Goal: Information Seeking & Learning: Learn about a topic

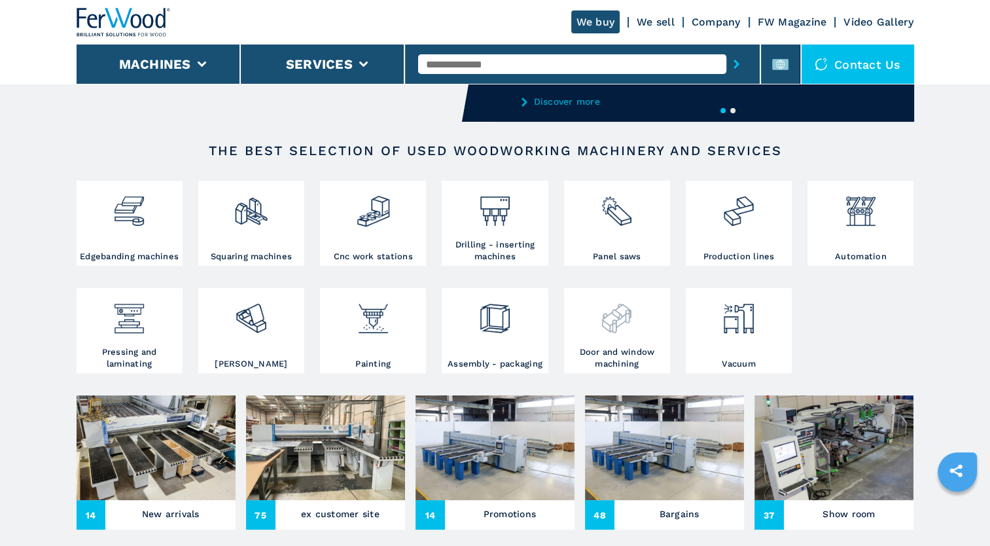
scroll to position [196, 0]
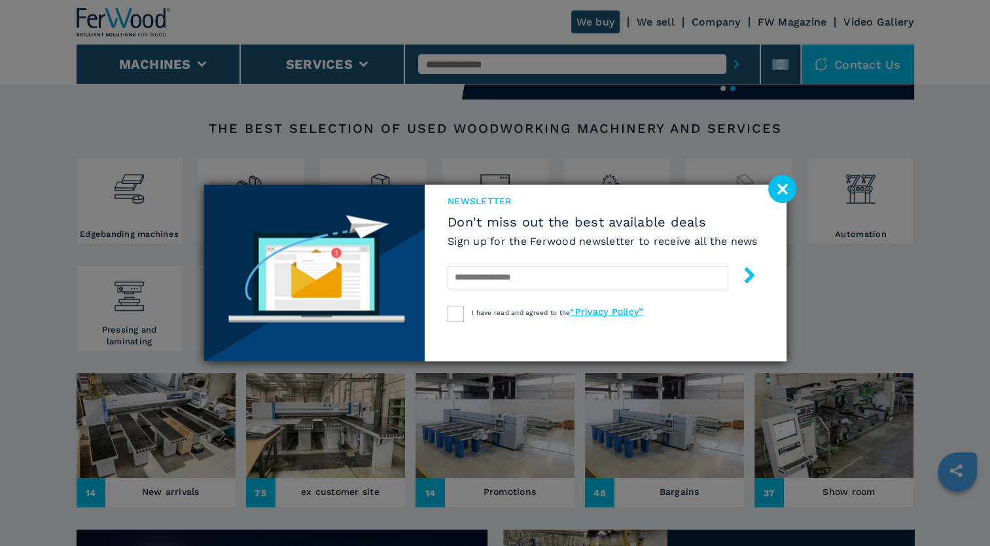
click at [784, 189] on image at bounding box center [782, 189] width 28 height 28
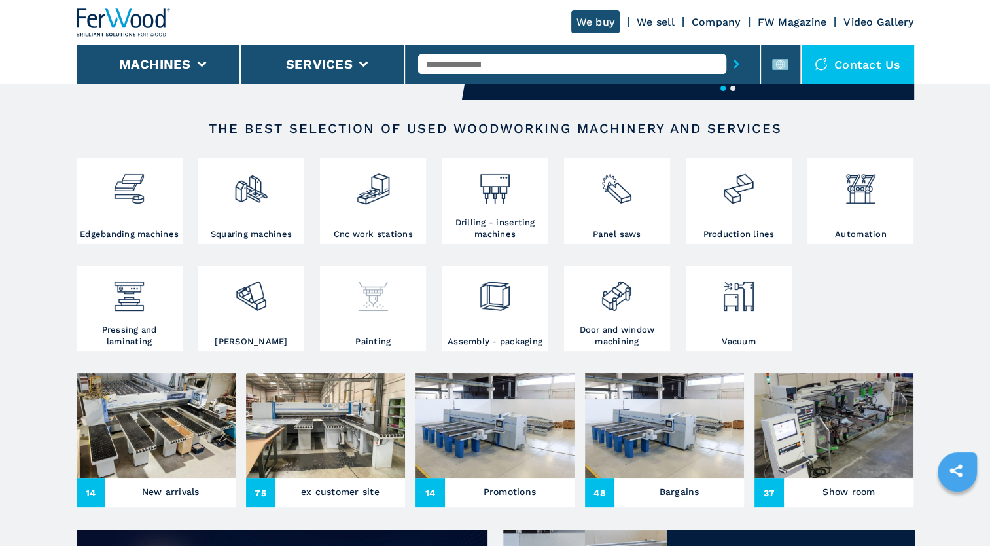
click at [380, 324] on div at bounding box center [372, 302] width 99 height 67
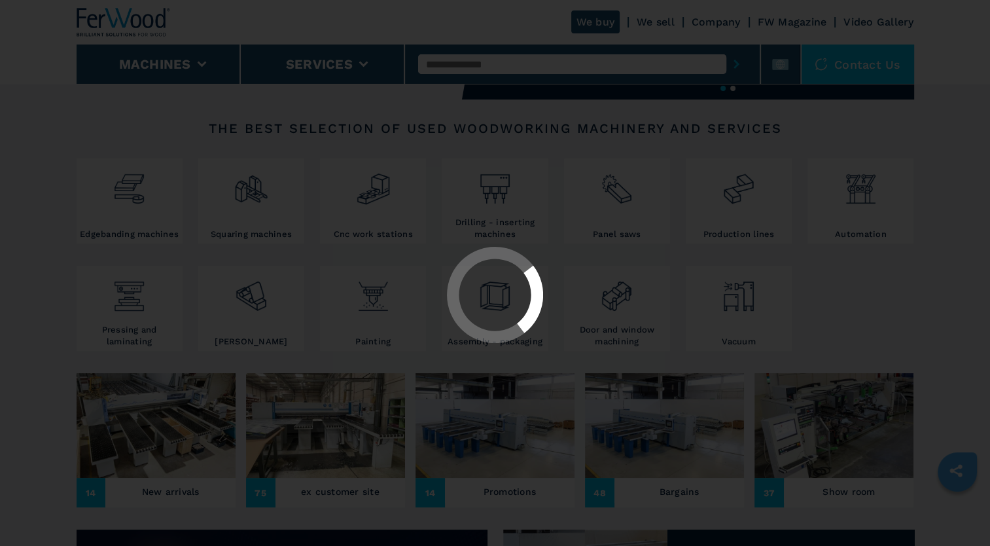
select select "********"
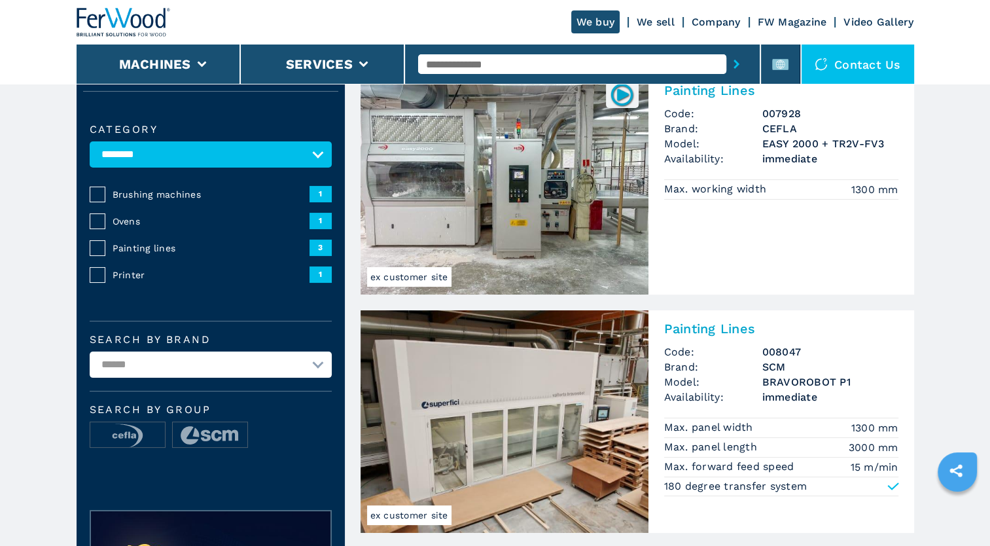
scroll to position [131, 0]
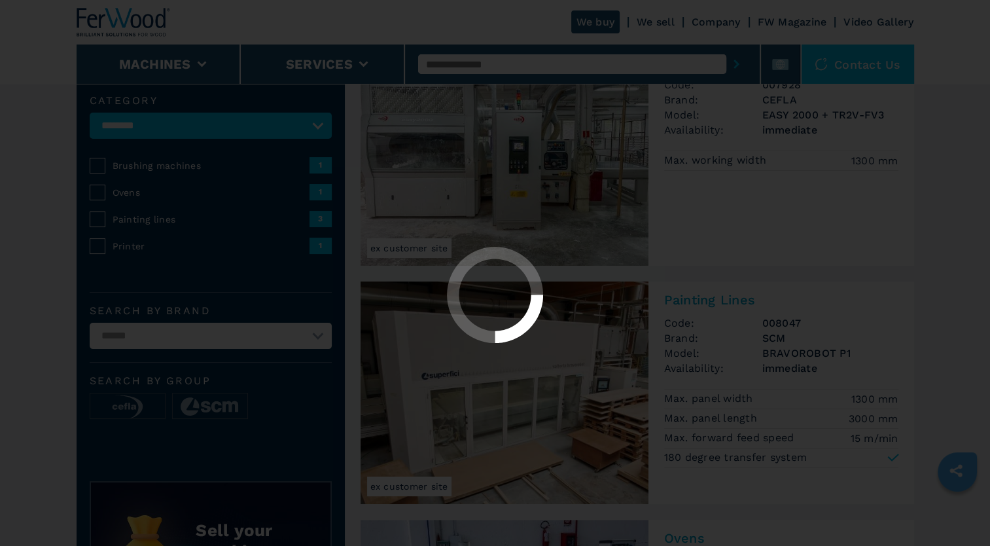
select select "********"
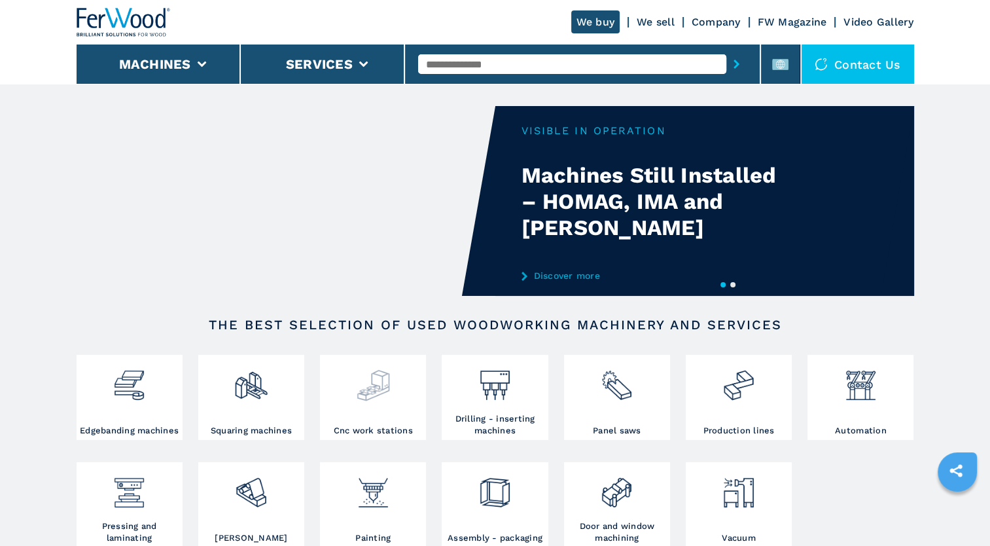
click at [401, 412] on div at bounding box center [372, 391] width 99 height 67
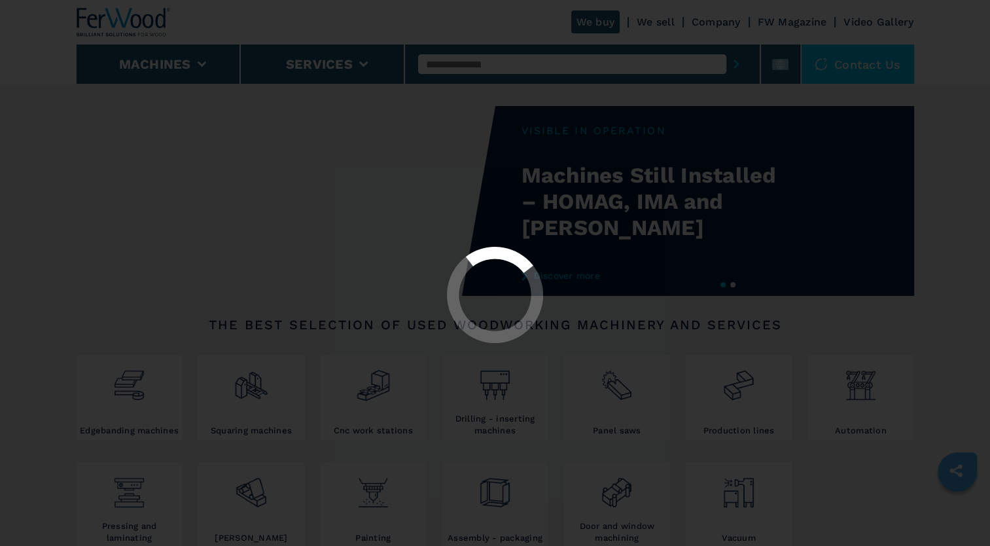
select select "**********"
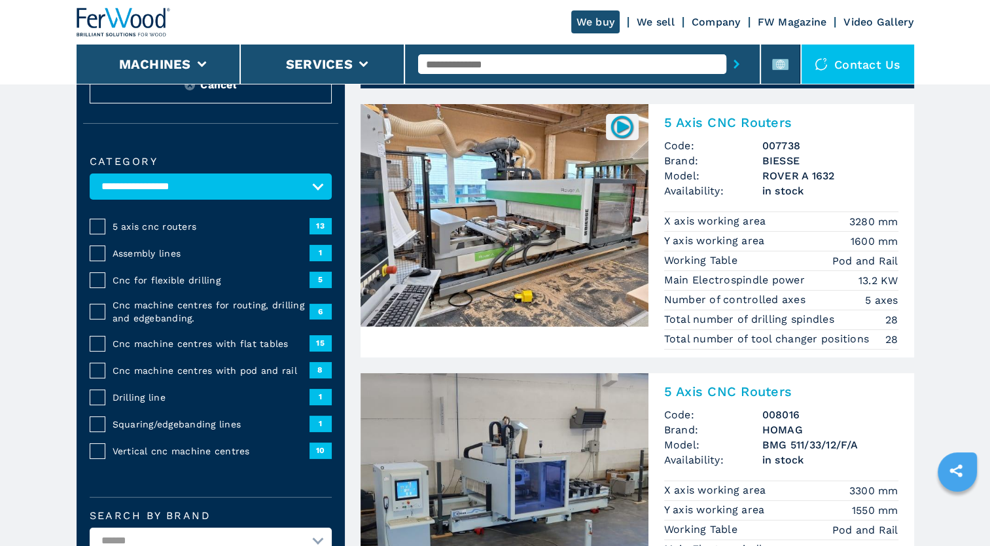
scroll to position [65, 0]
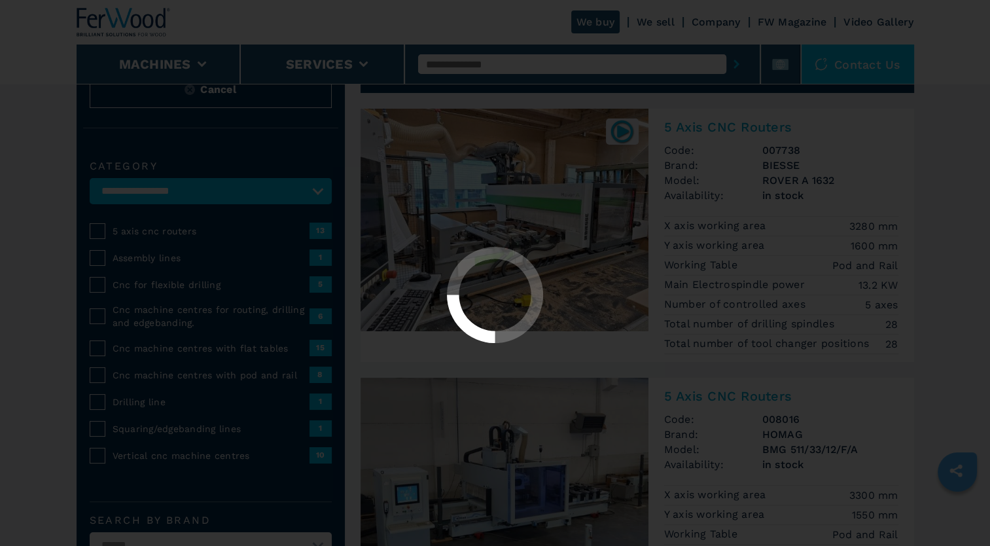
select select "**********"
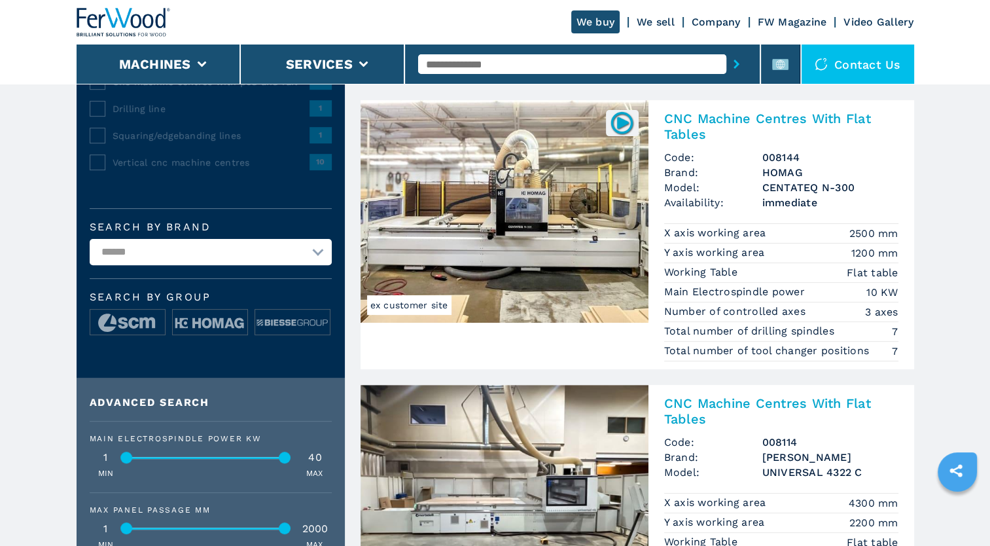
scroll to position [327, 0]
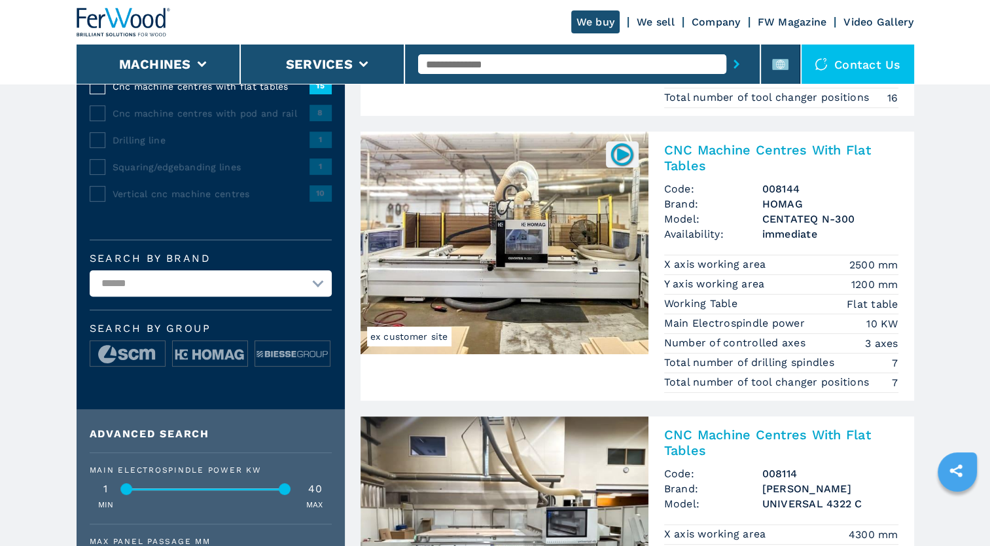
click at [537, 239] on img at bounding box center [505, 243] width 288 height 223
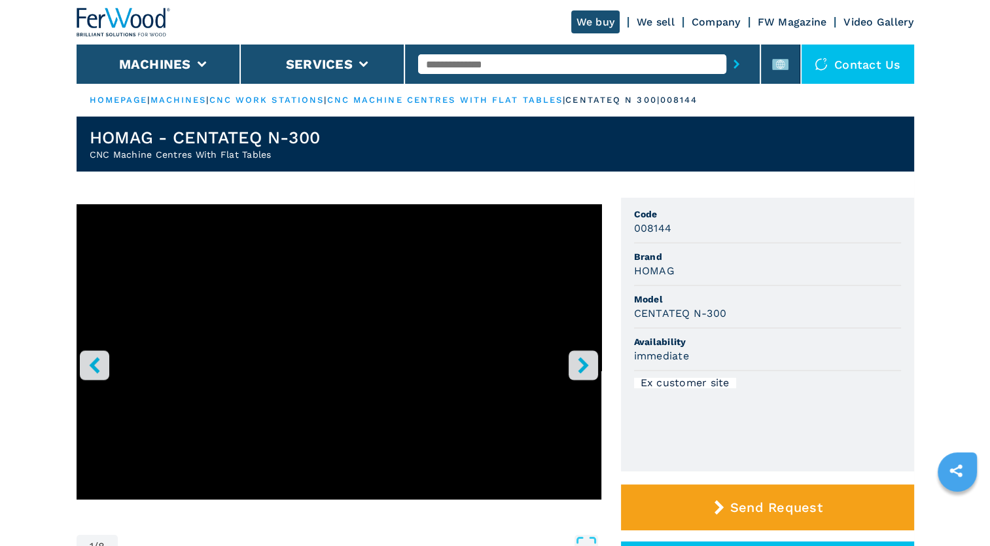
click at [581, 367] on icon "right-button" at bounding box center [583, 365] width 16 height 16
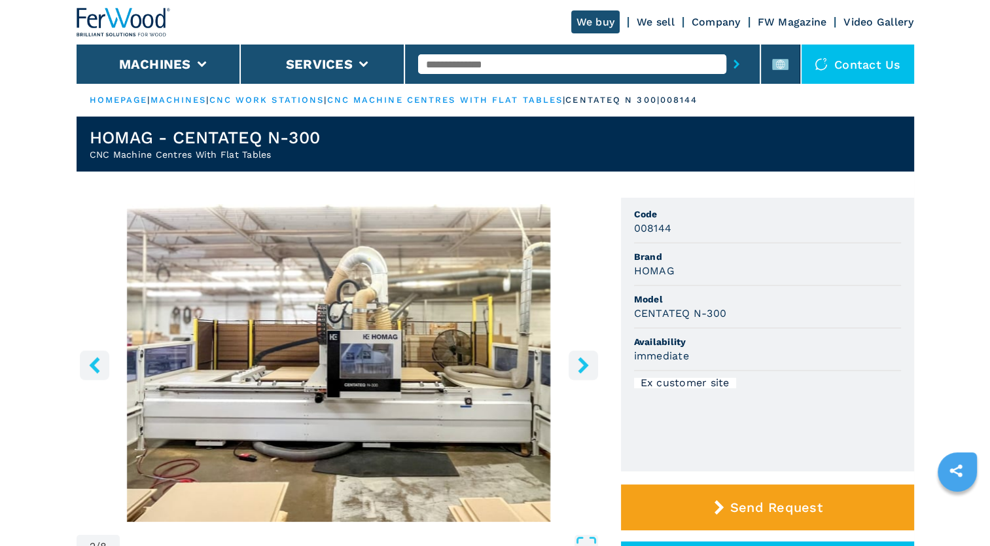
click at [581, 367] on icon "right-button" at bounding box center [583, 365] width 16 height 16
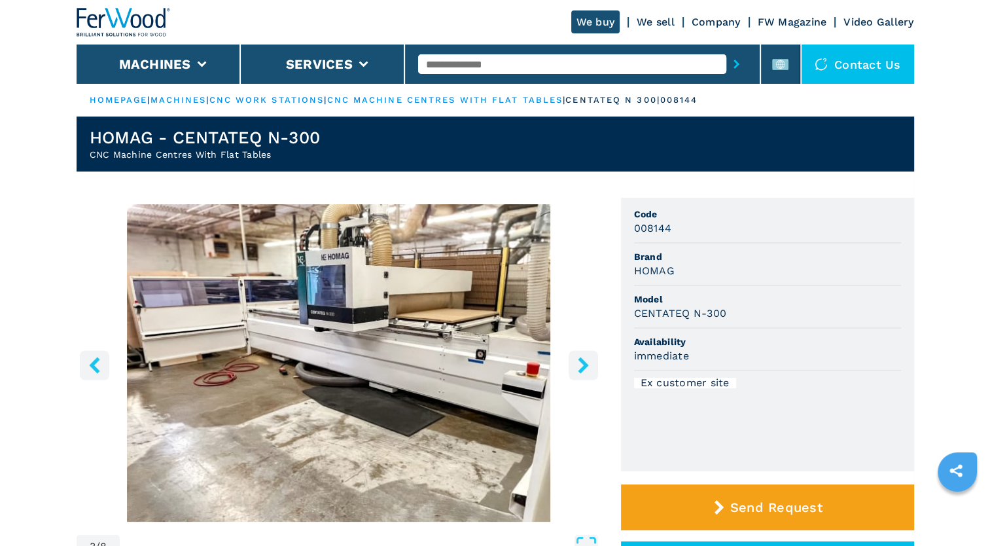
click at [581, 367] on icon "right-button" at bounding box center [583, 365] width 16 height 16
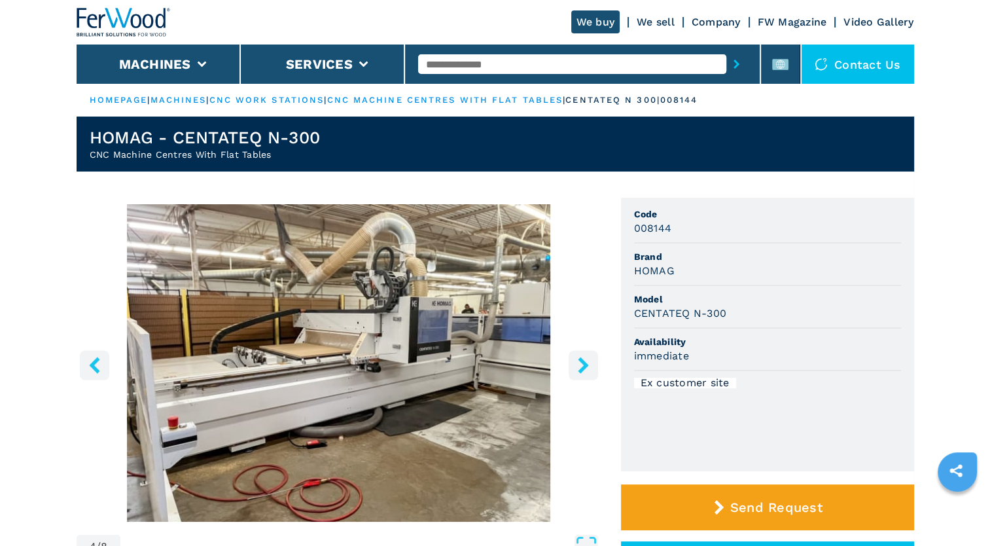
click at [581, 367] on icon "right-button" at bounding box center [583, 365] width 16 height 16
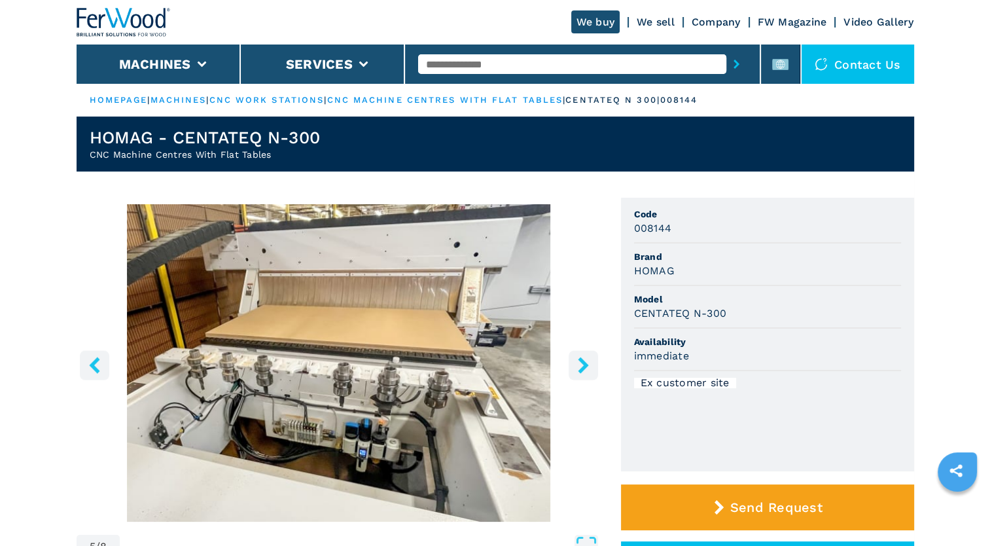
click at [581, 367] on icon "right-button" at bounding box center [583, 365] width 16 height 16
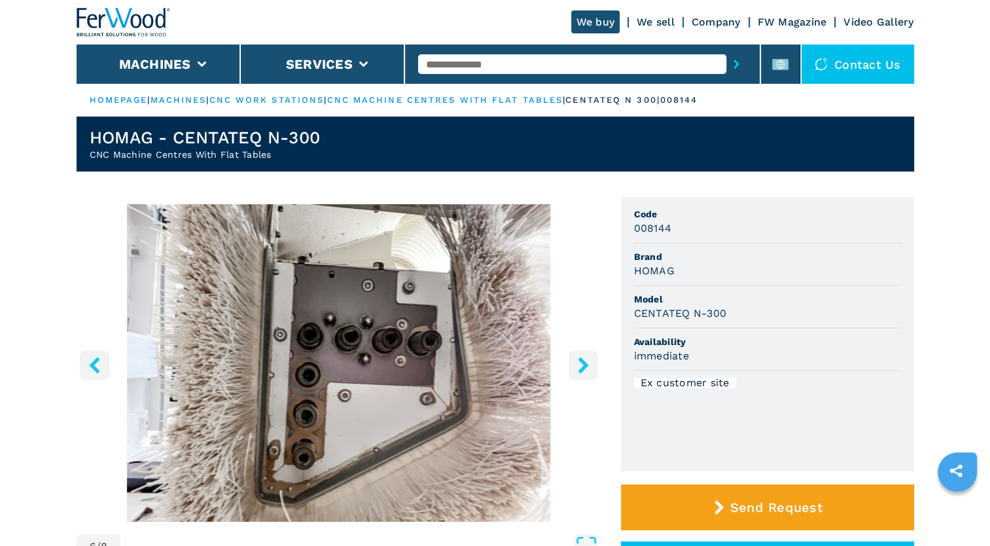
click at [581, 367] on icon "right-button" at bounding box center [583, 365] width 16 height 16
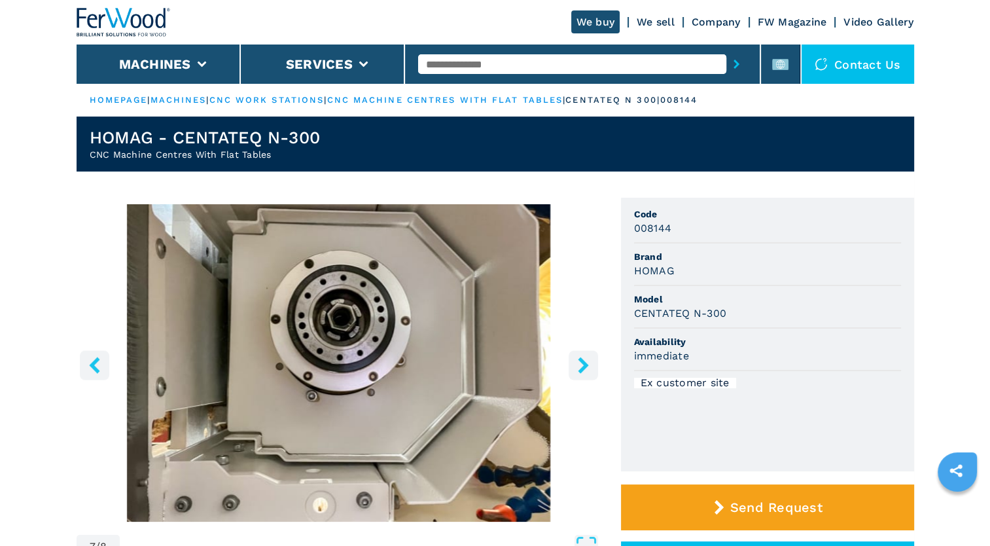
click at [581, 367] on icon "right-button" at bounding box center [583, 365] width 16 height 16
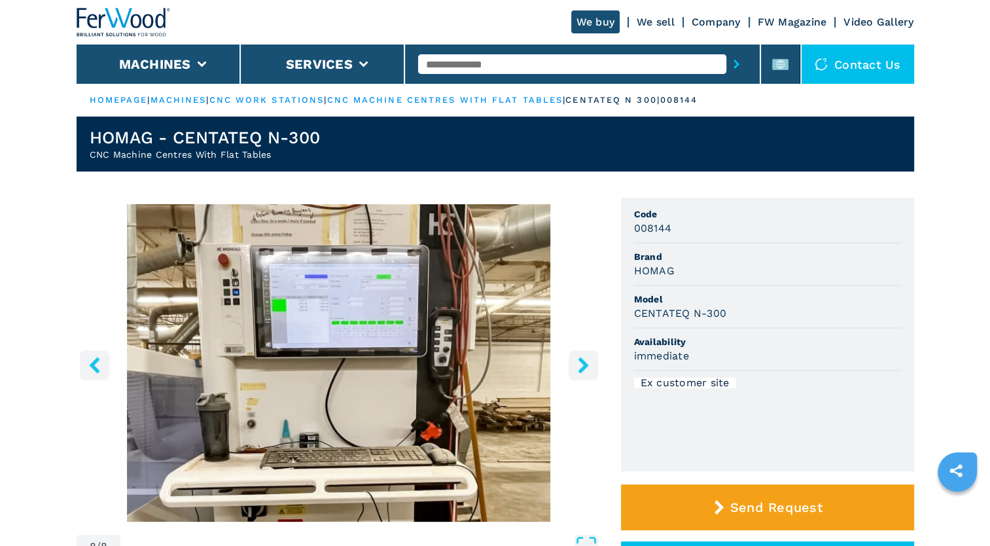
click at [581, 367] on icon "right-button" at bounding box center [583, 365] width 16 height 16
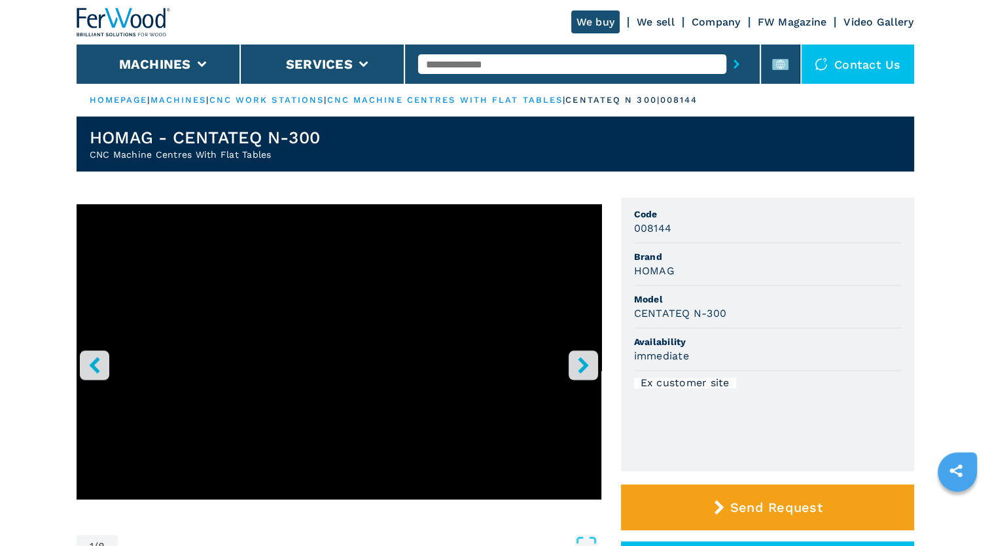
select select "**********"
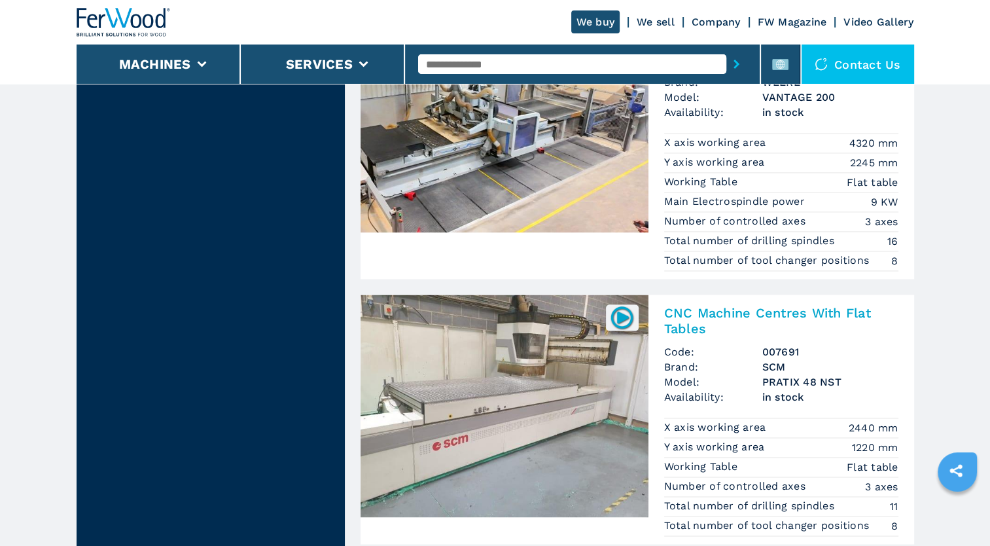
scroll to position [1767, 0]
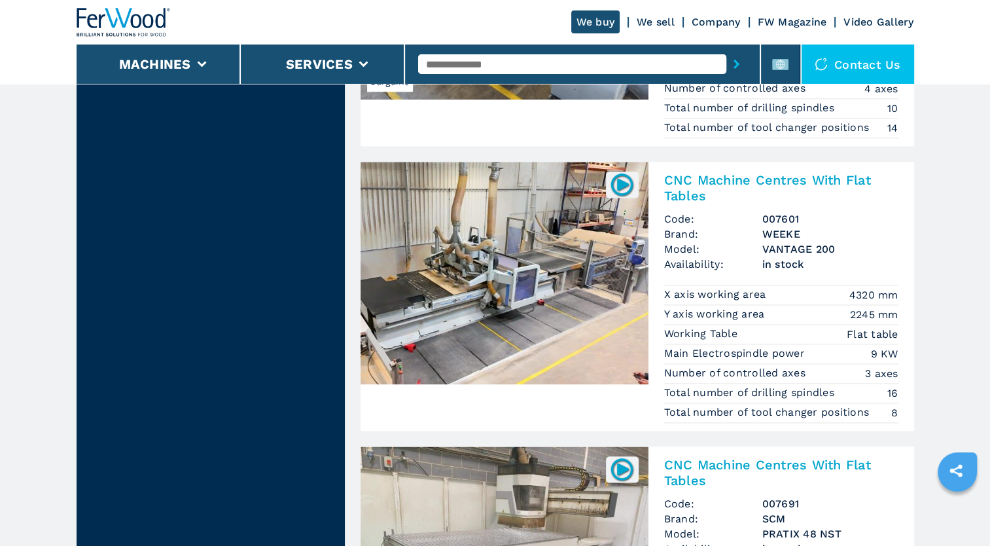
click at [528, 268] on img at bounding box center [505, 273] width 288 height 223
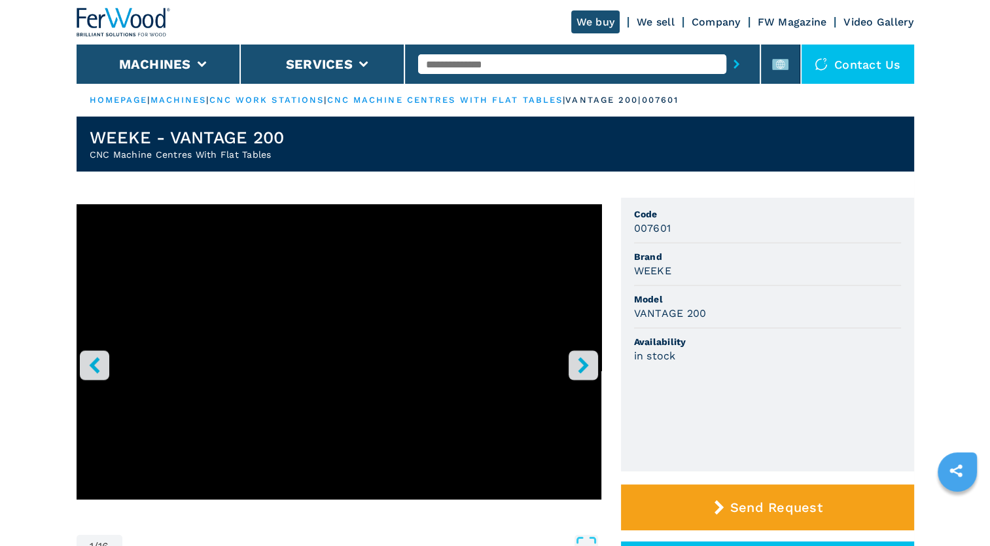
click at [575, 367] on icon "right-button" at bounding box center [583, 365] width 16 height 16
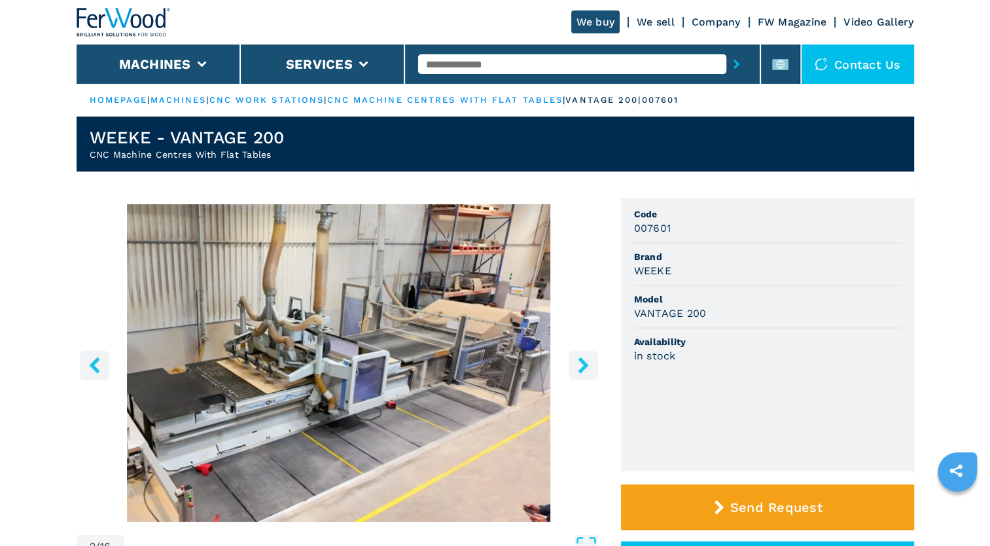
click at [574, 367] on button "right-button" at bounding box center [583, 364] width 29 height 29
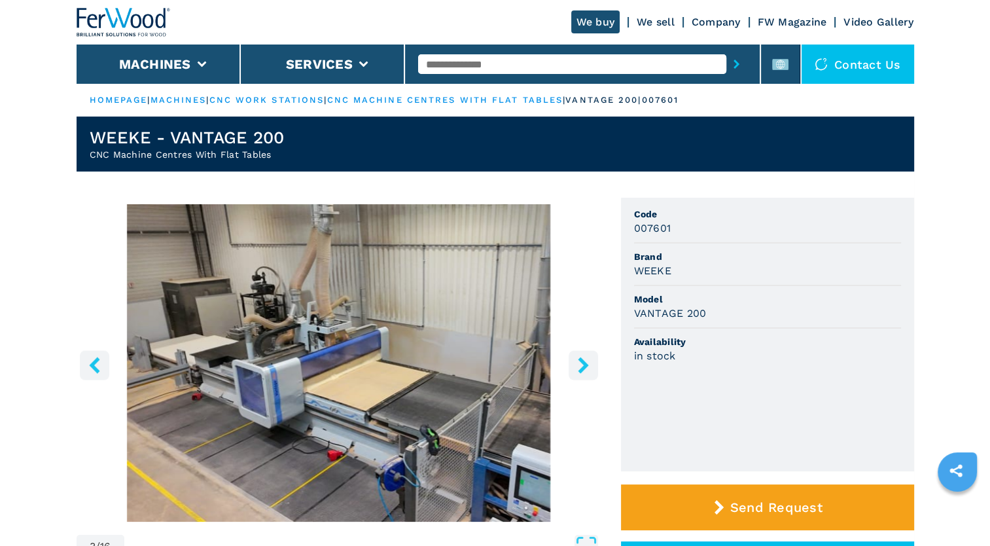
click at [574, 367] on button "right-button" at bounding box center [583, 364] width 29 height 29
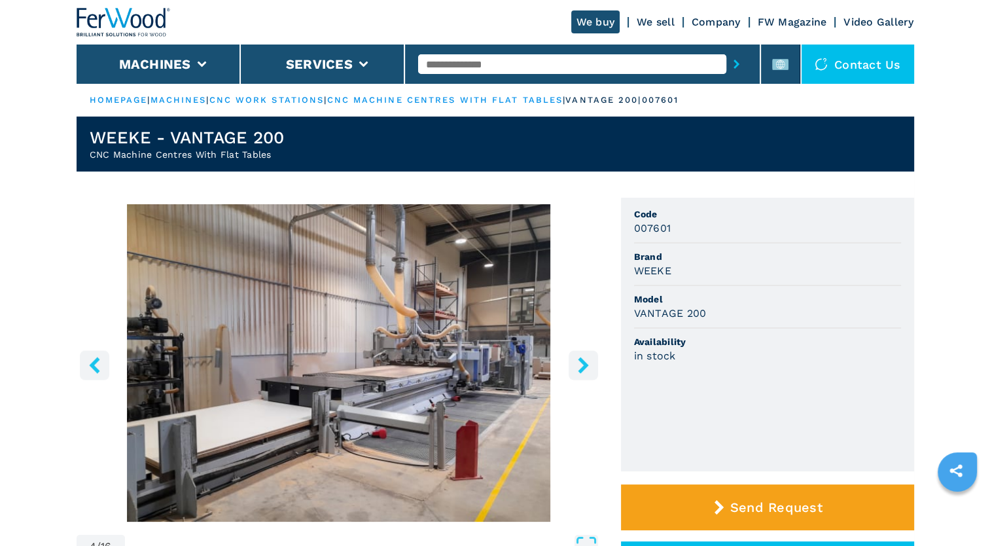
click at [574, 367] on button "right-button" at bounding box center [583, 364] width 29 height 29
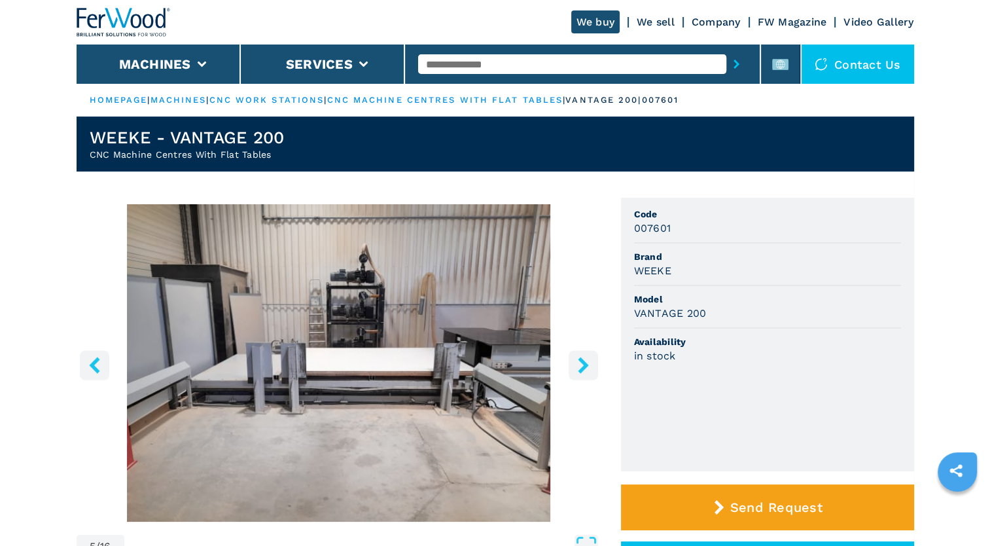
click at [572, 367] on button "right-button" at bounding box center [583, 364] width 29 height 29
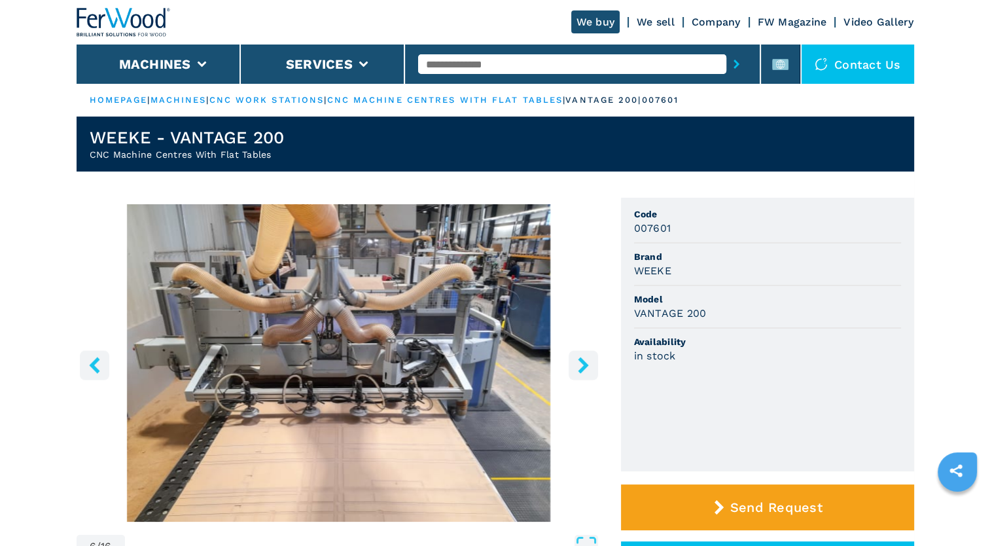
click at [572, 367] on button "right-button" at bounding box center [583, 364] width 29 height 29
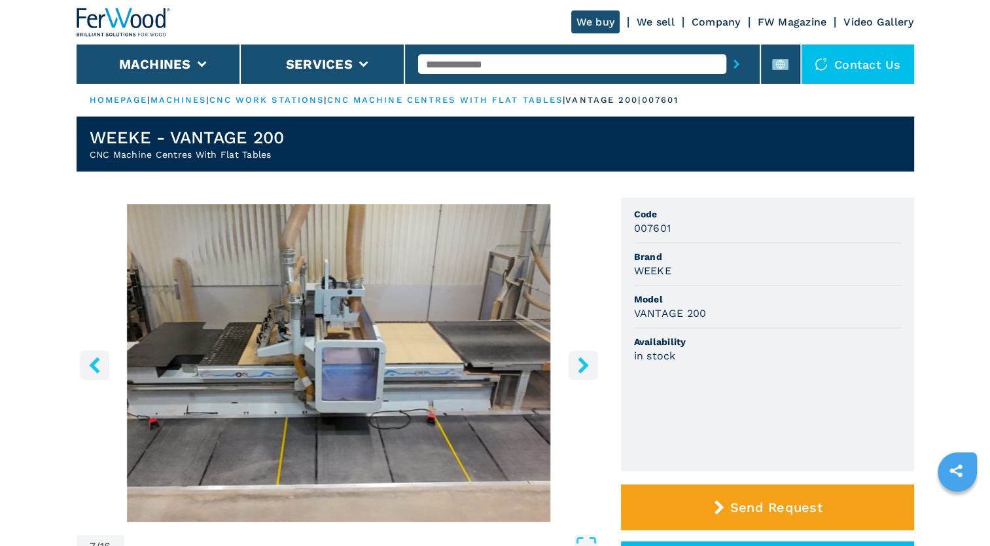
click at [572, 367] on button "right-button" at bounding box center [583, 364] width 29 height 29
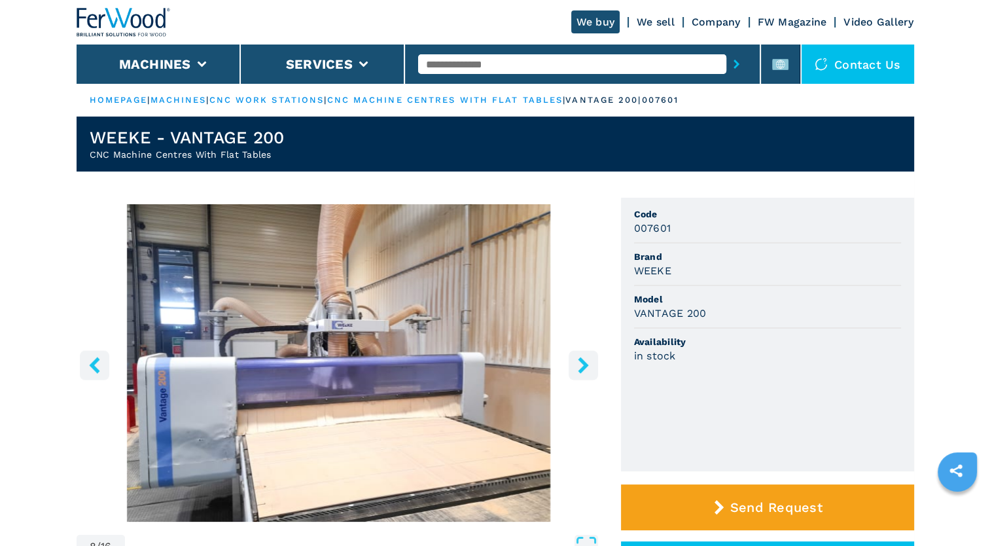
click at [572, 367] on button "right-button" at bounding box center [583, 364] width 29 height 29
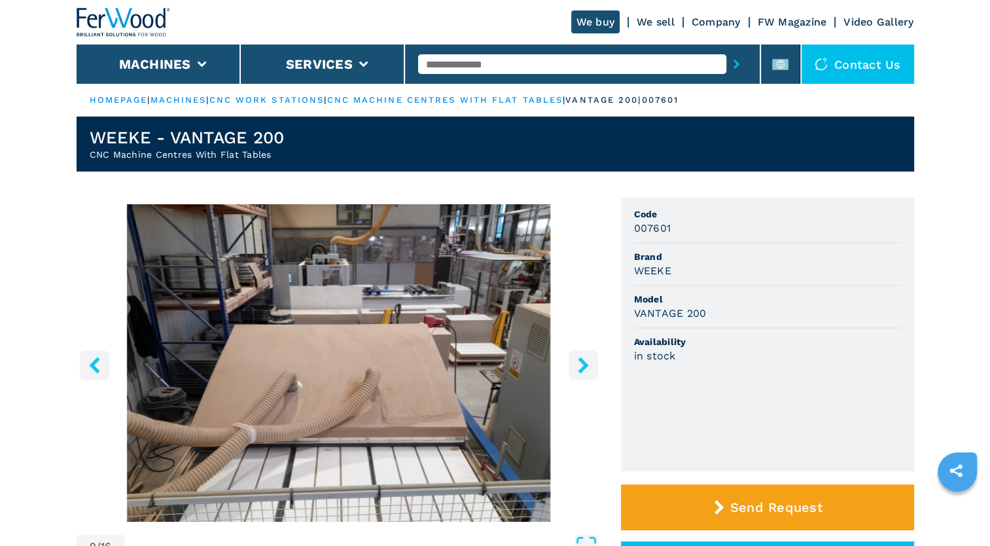
click at [572, 367] on button "right-button" at bounding box center [583, 364] width 29 height 29
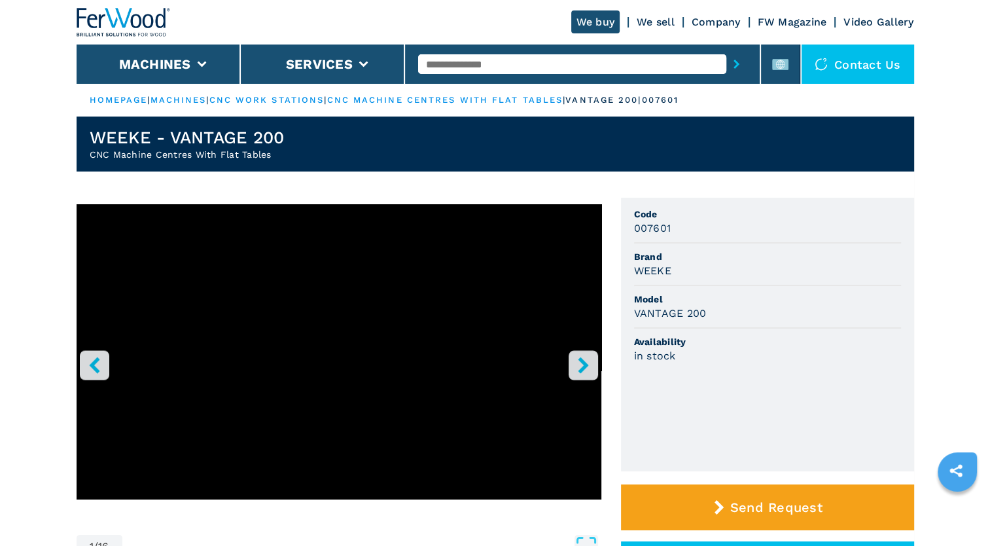
select select "**********"
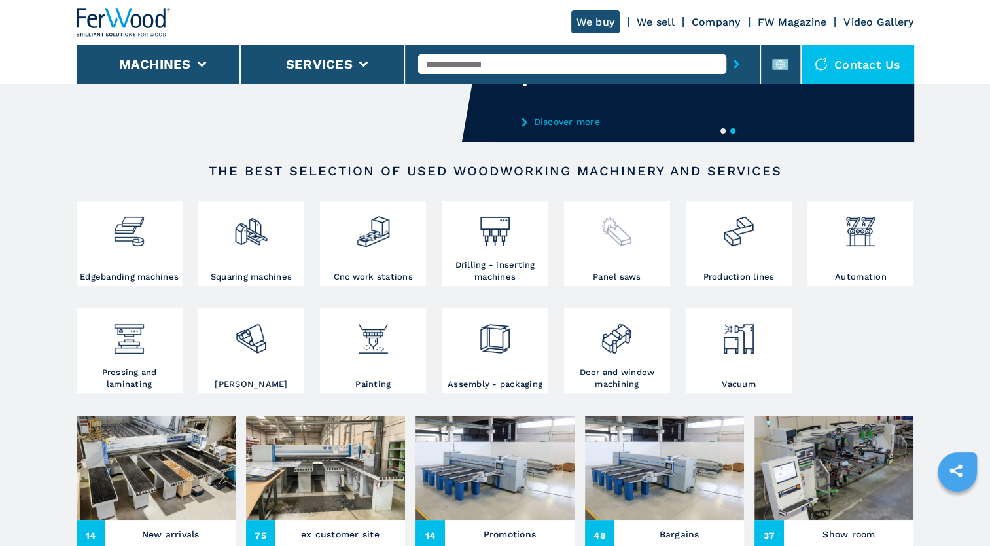
scroll to position [131, 0]
